Goal: Information Seeking & Learning: Check status

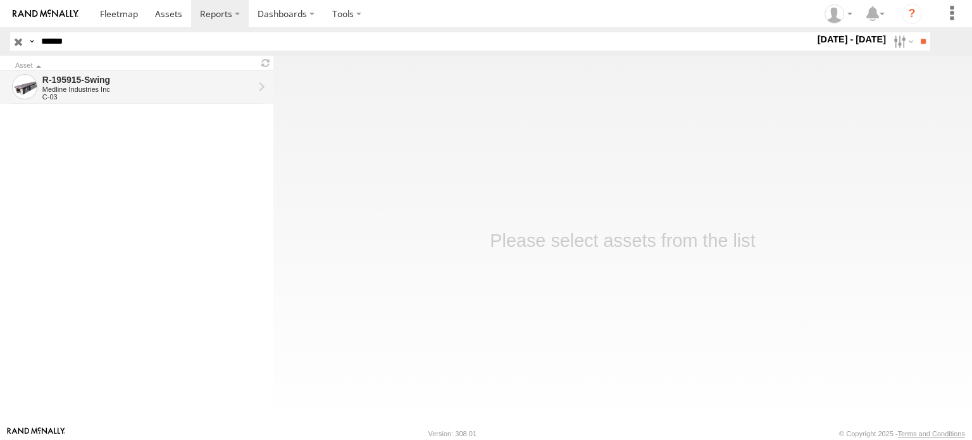
click at [117, 72] on div "R-195915-Swing Medline Industries Inc C-03" at bounding box center [148, 87] width 215 height 30
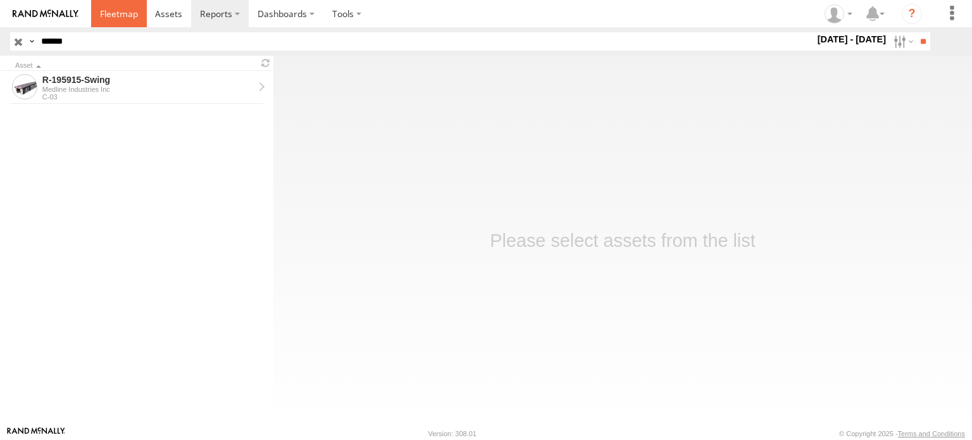
click at [97, 16] on link at bounding box center [119, 13] width 56 height 27
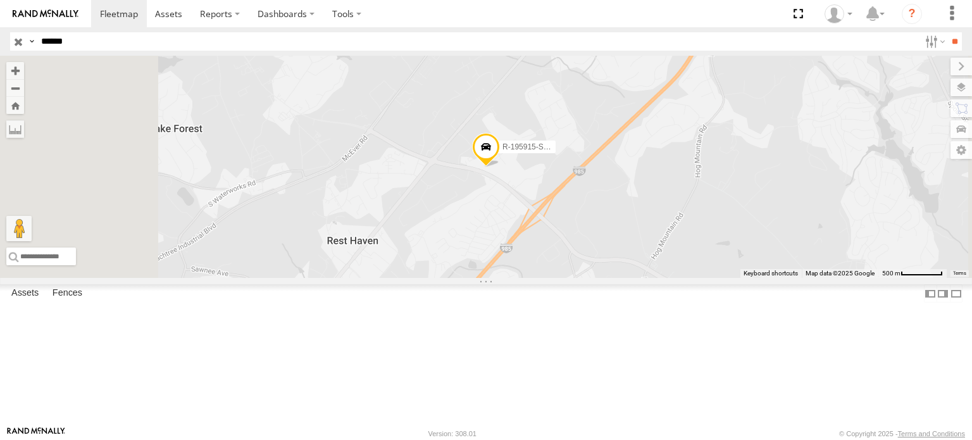
click at [500, 166] on span at bounding box center [486, 149] width 28 height 34
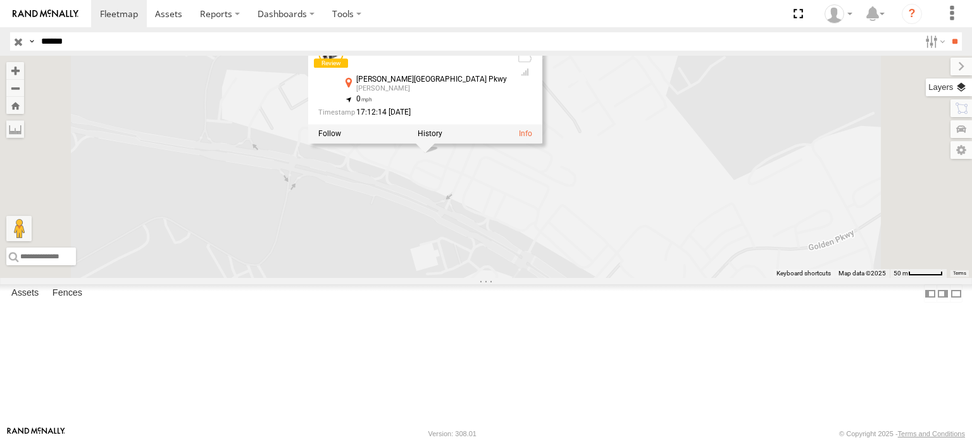
click at [956, 80] on label at bounding box center [949, 88] width 46 height 18
click at [0, 0] on span "Basemaps" at bounding box center [0, 0] width 0 height 0
click at [0, 0] on span "Satellite + Roadmap" at bounding box center [0, 0] width 0 height 0
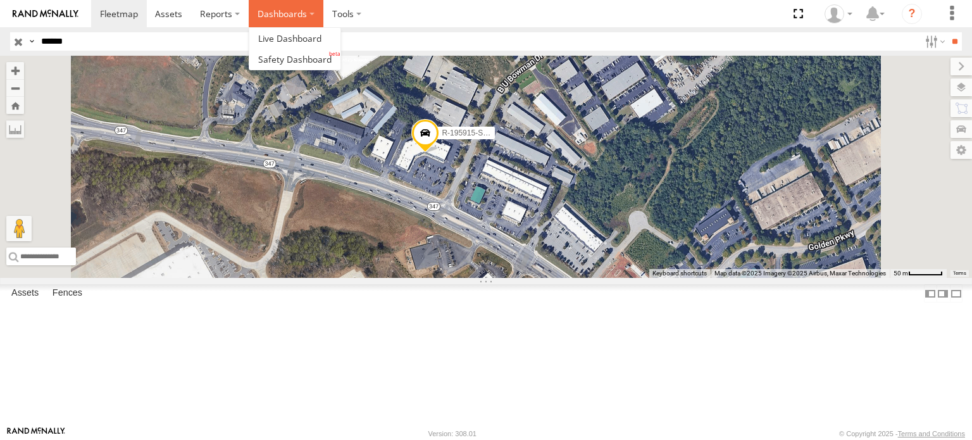
click at [269, 16] on label "Dashboards" at bounding box center [286, 13] width 75 height 27
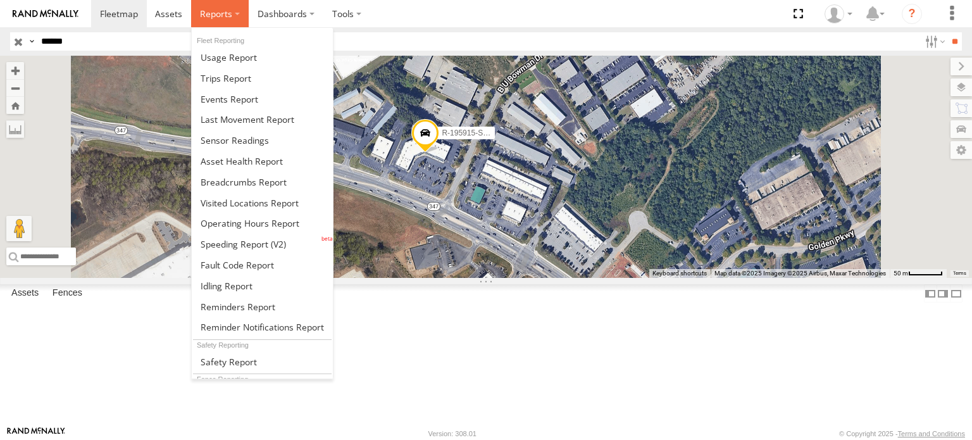
click at [225, 12] on span at bounding box center [216, 14] width 32 height 12
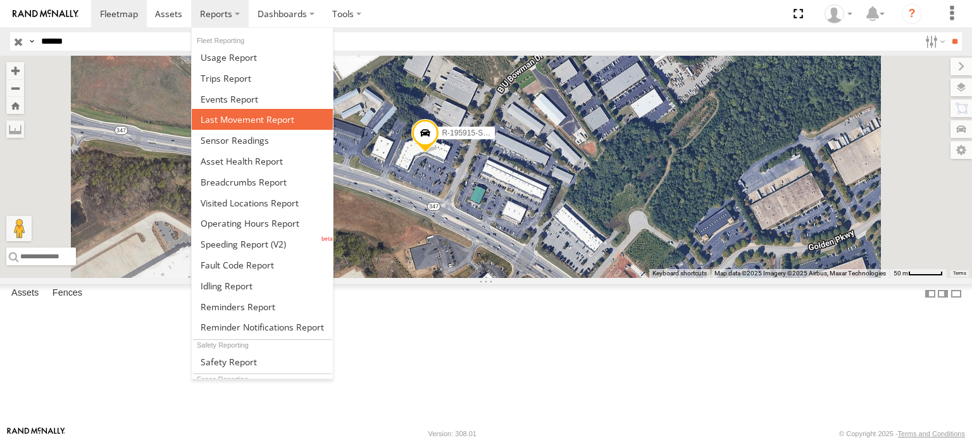
click at [270, 118] on span at bounding box center [248, 119] width 94 height 12
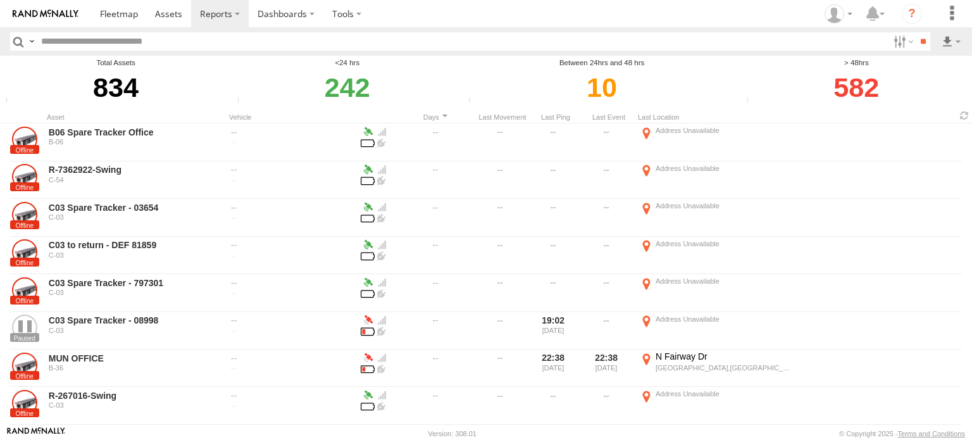
click at [127, 38] on input "text" at bounding box center [462, 41] width 853 height 18
type input "******"
click at [916, 32] on input "**" at bounding box center [923, 41] width 15 height 18
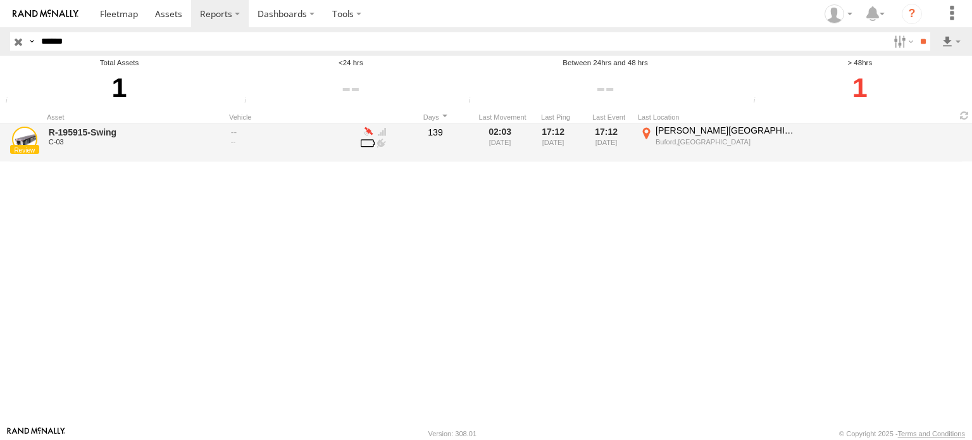
click at [134, 144] on div "C-03" at bounding box center [135, 142] width 173 height 8
click at [655, 139] on label "[PERSON_NAME][GEOGRAPHIC_DATA] 34.14521 -83.957" at bounding box center [717, 142] width 158 height 35
click at [0, 0] on div at bounding box center [0, 0] width 0 height 0
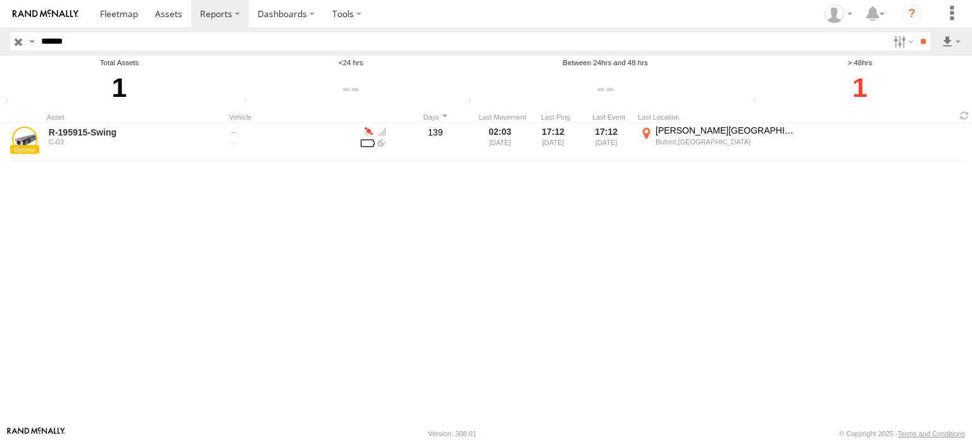
click at [0, 0] on button "Satellite" at bounding box center [0, 0] width 0 height 0
click at [0, 0] on label "×" at bounding box center [0, 0] width 0 height 0
click at [894, 35] on label at bounding box center [902, 41] width 27 height 18
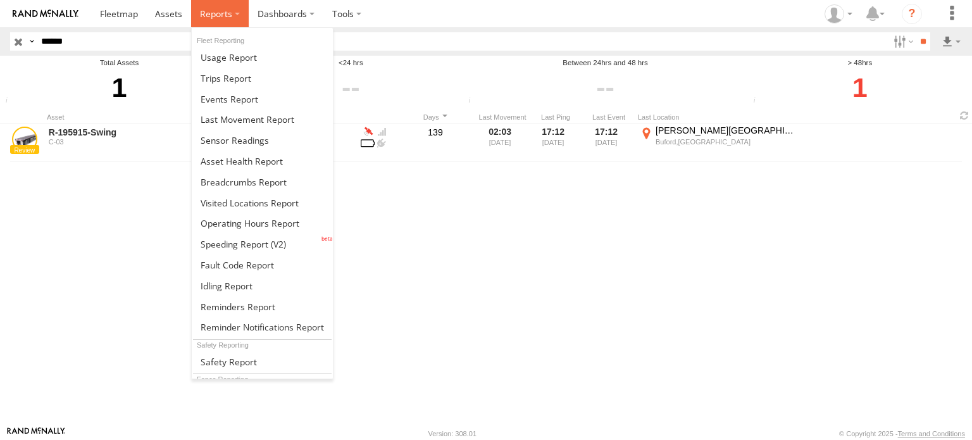
click at [226, 13] on span at bounding box center [216, 14] width 32 height 12
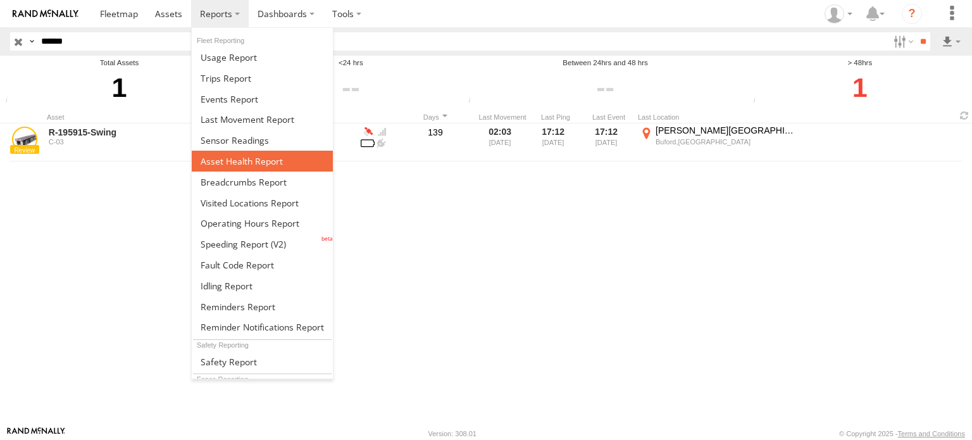
click at [246, 159] on span at bounding box center [242, 161] width 82 height 12
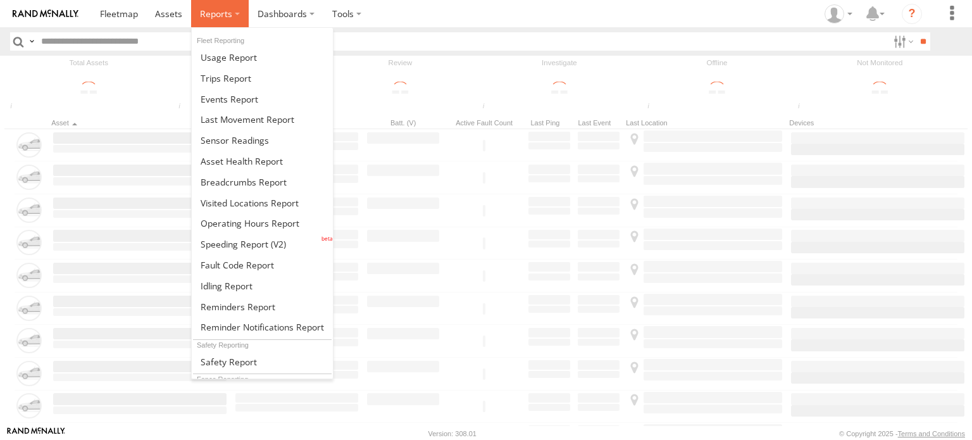
click at [215, 12] on span at bounding box center [216, 14] width 32 height 12
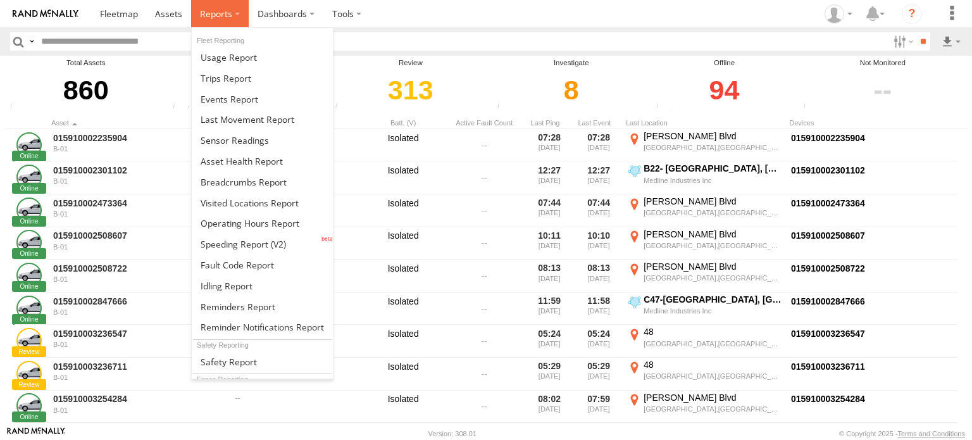
click at [213, 21] on label at bounding box center [220, 13] width 58 height 27
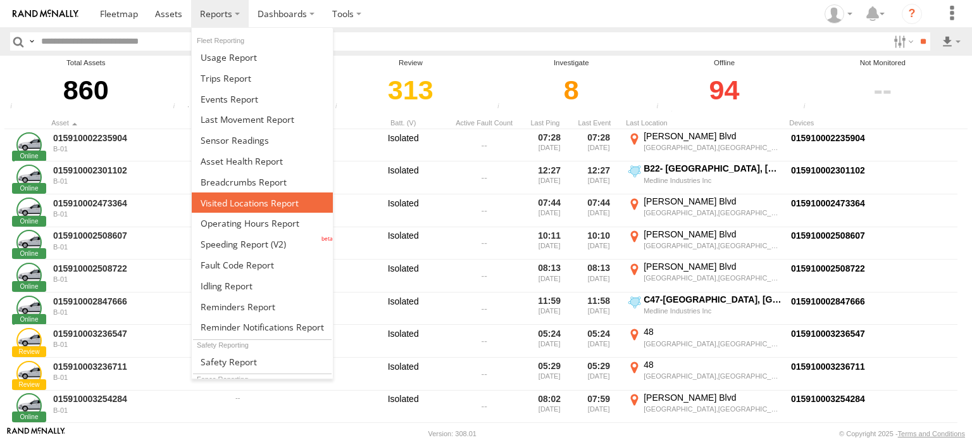
click at [234, 199] on span at bounding box center [250, 203] width 98 height 12
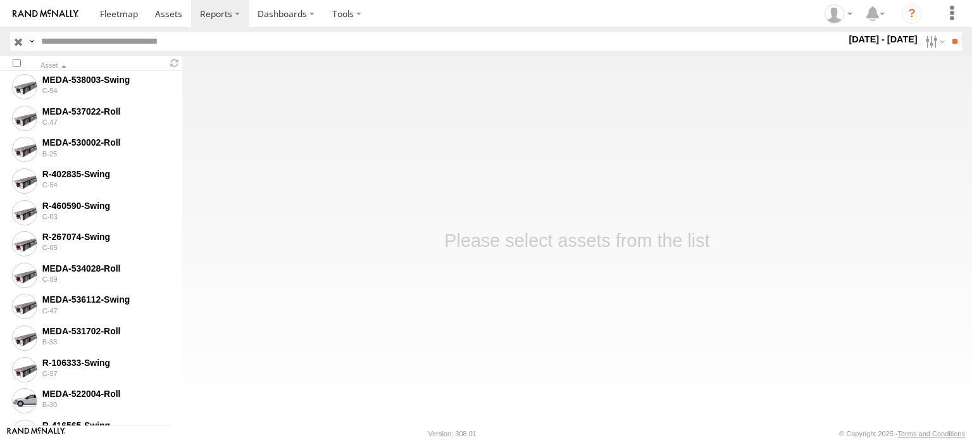
click at [200, 34] on input "text" at bounding box center [441, 41] width 810 height 18
type input "******"
click at [948, 32] on input "**" at bounding box center [955, 41] width 15 height 18
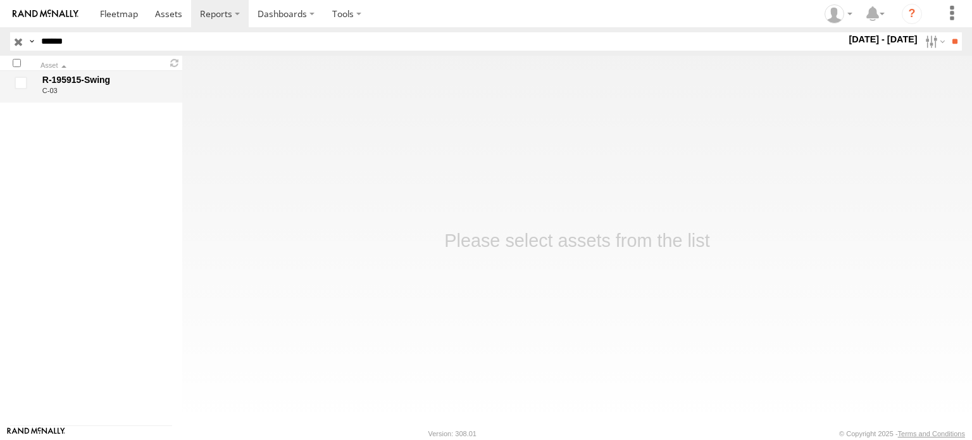
click at [103, 77] on div "R-195915-Swing" at bounding box center [106, 79] width 128 height 11
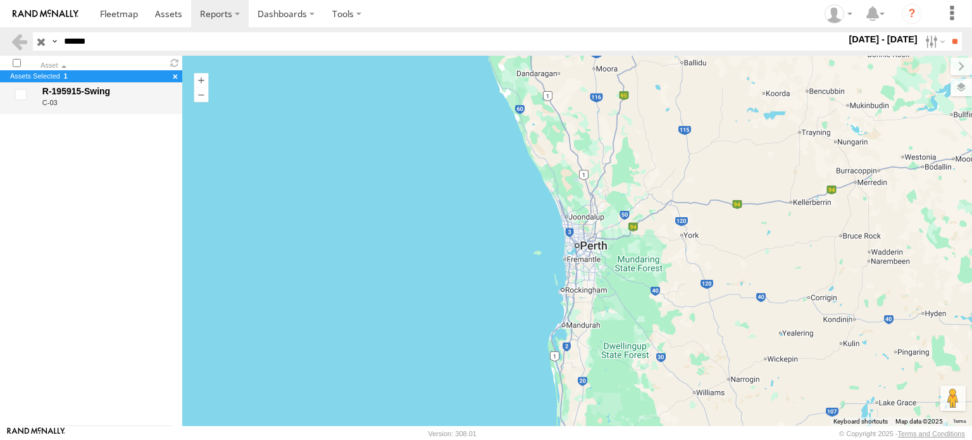
click at [51, 96] on div "R-195915-Swing" at bounding box center [106, 90] width 128 height 11
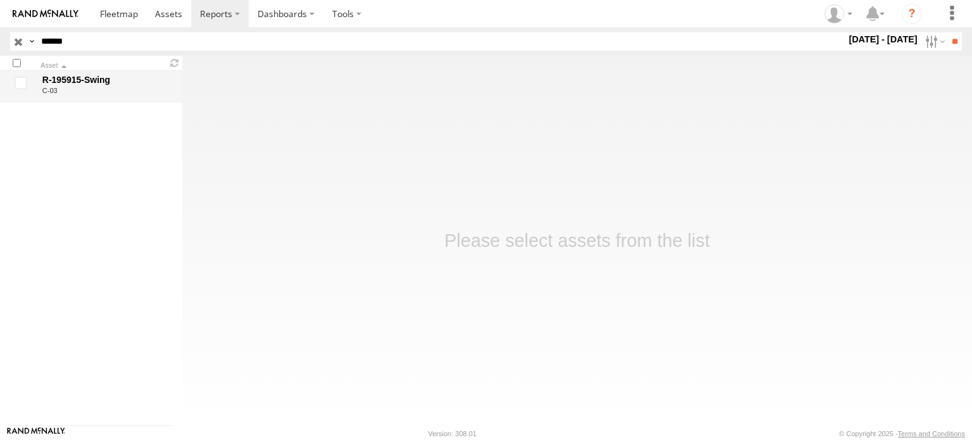
click at [68, 91] on div "C-03" at bounding box center [106, 91] width 128 height 8
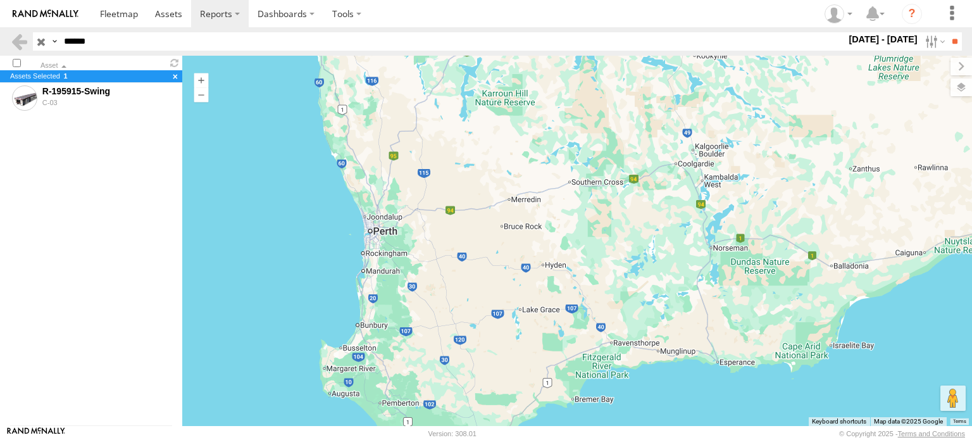
drag, startPoint x: 802, startPoint y: 92, endPoint x: 620, endPoint y: 93, distance: 181.7
click at [620, 93] on div at bounding box center [577, 241] width 790 height 370
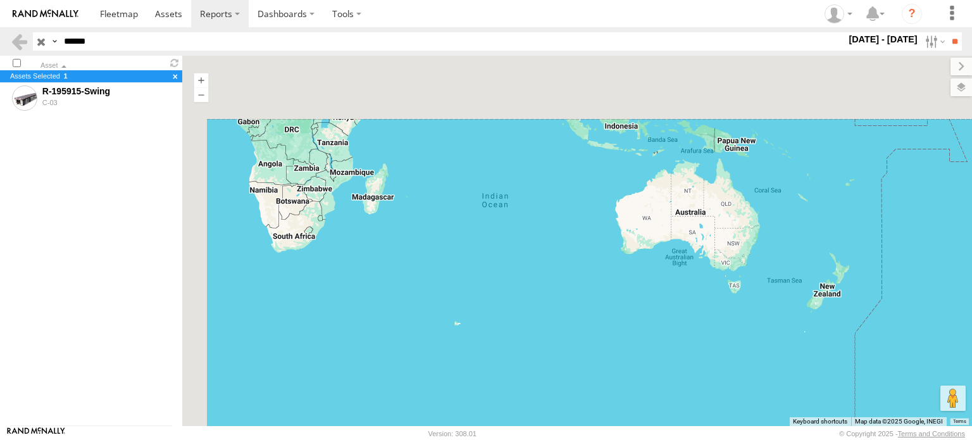
drag, startPoint x: 306, startPoint y: 126, endPoint x: 622, endPoint y: 251, distance: 339.0
click at [622, 251] on div at bounding box center [577, 241] width 790 height 370
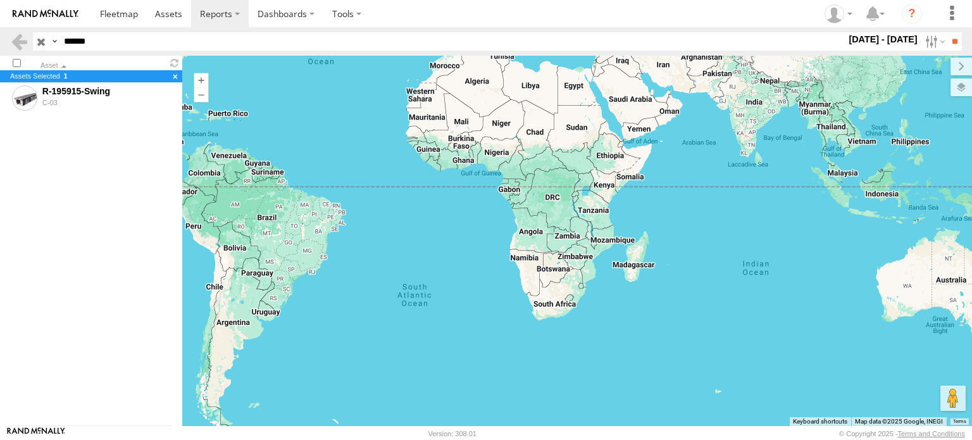
drag, startPoint x: 327, startPoint y: 177, endPoint x: 468, endPoint y: 218, distance: 147.2
click at [468, 218] on div at bounding box center [577, 241] width 790 height 370
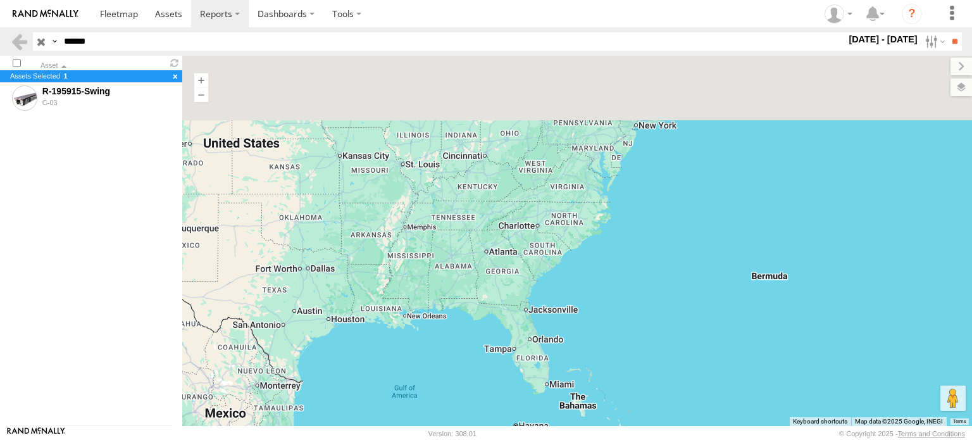
drag, startPoint x: 478, startPoint y: 106, endPoint x: 448, endPoint y: 281, distance: 178.0
click at [448, 281] on div at bounding box center [577, 241] width 790 height 370
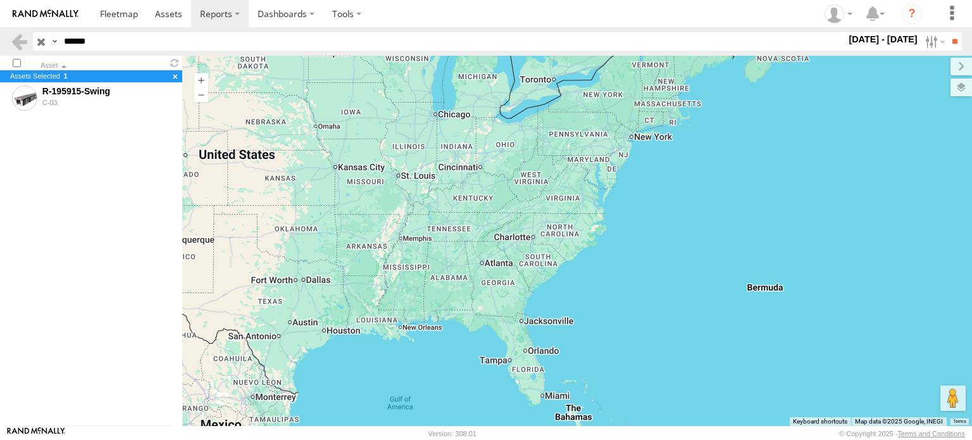
click at [901, 42] on label "11 - 17 Apr 25" at bounding box center [883, 39] width 74 height 14
click at [0, 0] on label at bounding box center [0, 0] width 0 height 0
click at [950, 39] on input "**" at bounding box center [955, 41] width 15 height 18
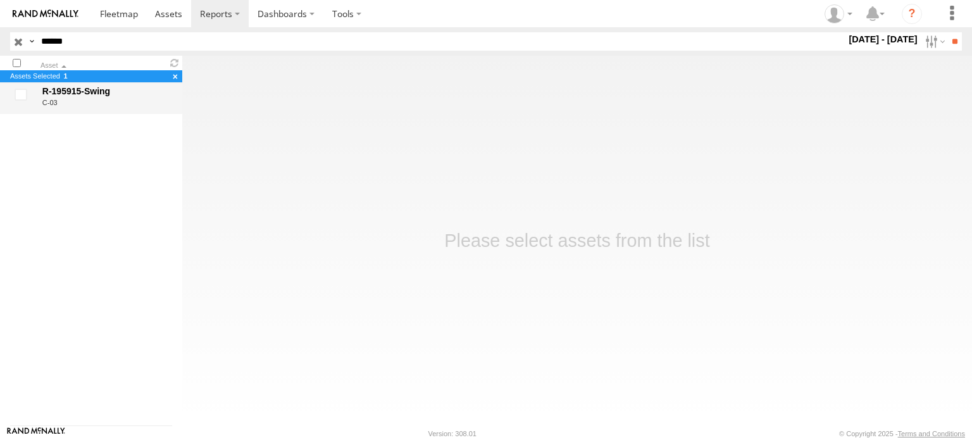
click at [71, 90] on div "R-195915-Swing" at bounding box center [106, 90] width 128 height 11
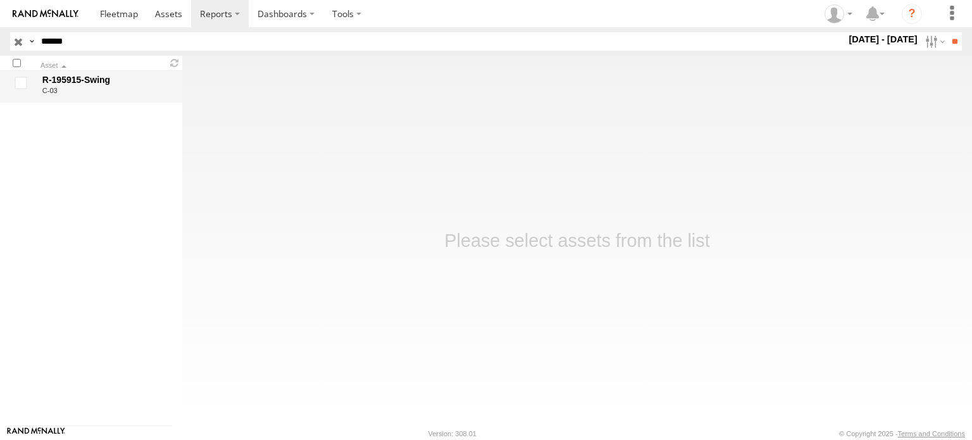
click at [106, 91] on div "C-03" at bounding box center [106, 91] width 128 height 8
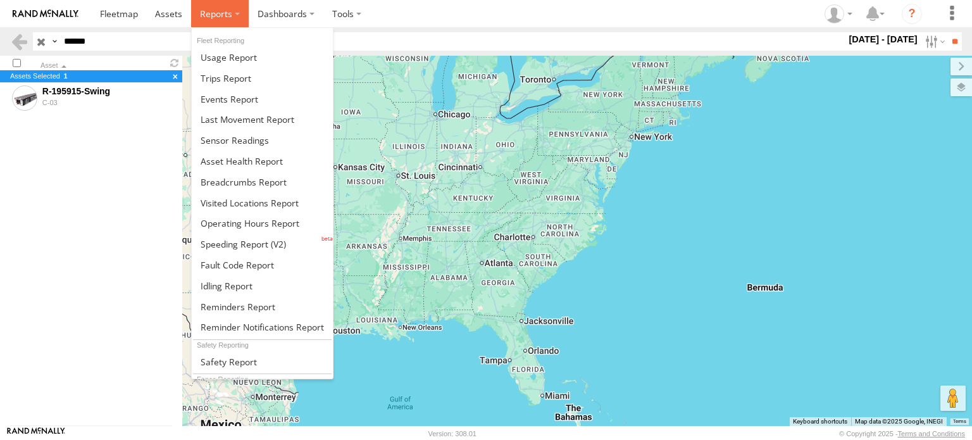
click at [211, 13] on span at bounding box center [216, 14] width 32 height 12
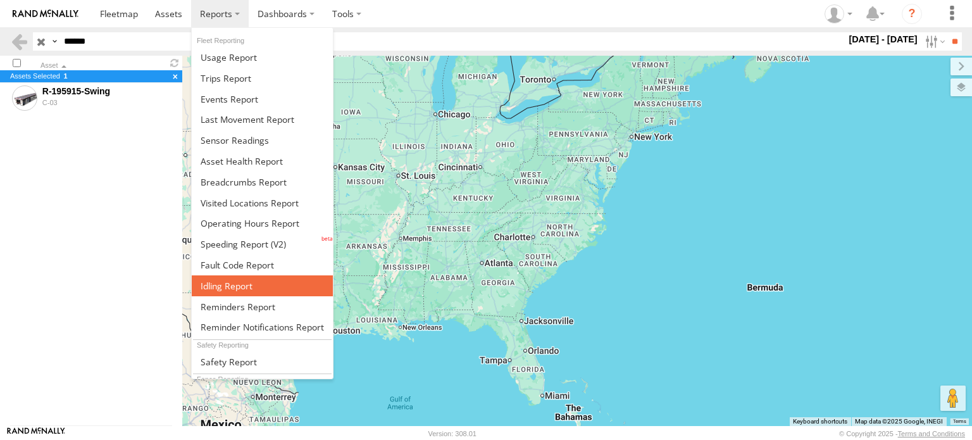
click at [242, 280] on span at bounding box center [227, 286] width 52 height 12
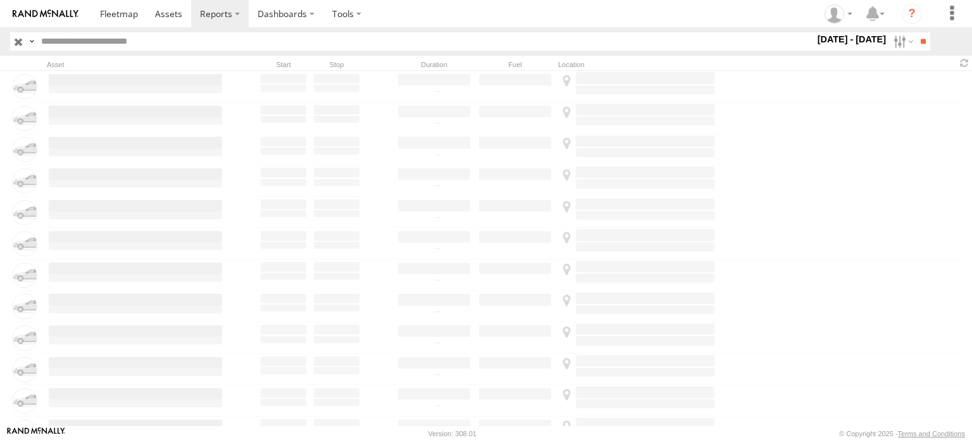
click at [140, 45] on input "text" at bounding box center [425, 41] width 779 height 18
type input "******"
click at [916, 32] on input "**" at bounding box center [923, 41] width 15 height 18
click at [0, 0] on label "Close" at bounding box center [0, 0] width 0 height 0
type input "******"
